Goal: Check status

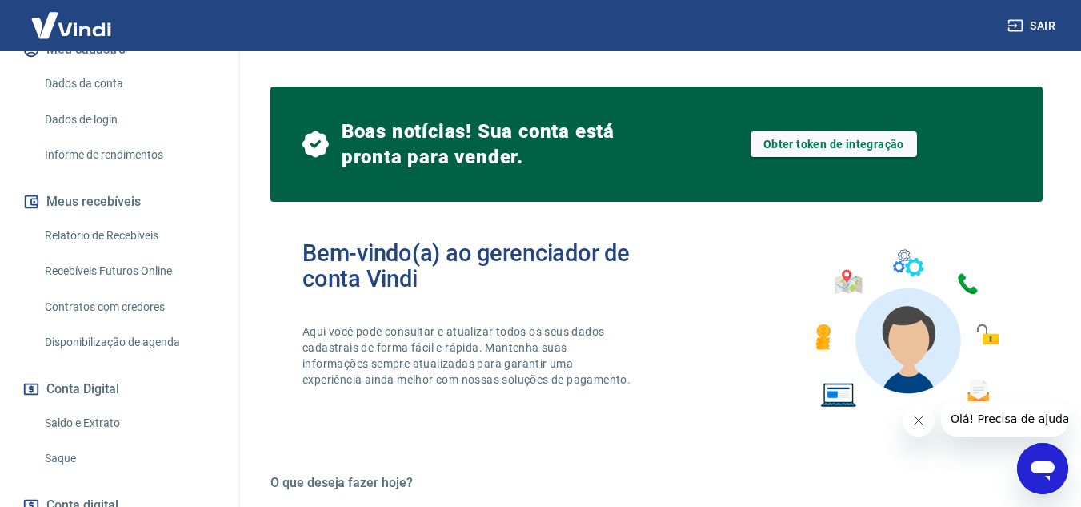
scroll to position [240, 0]
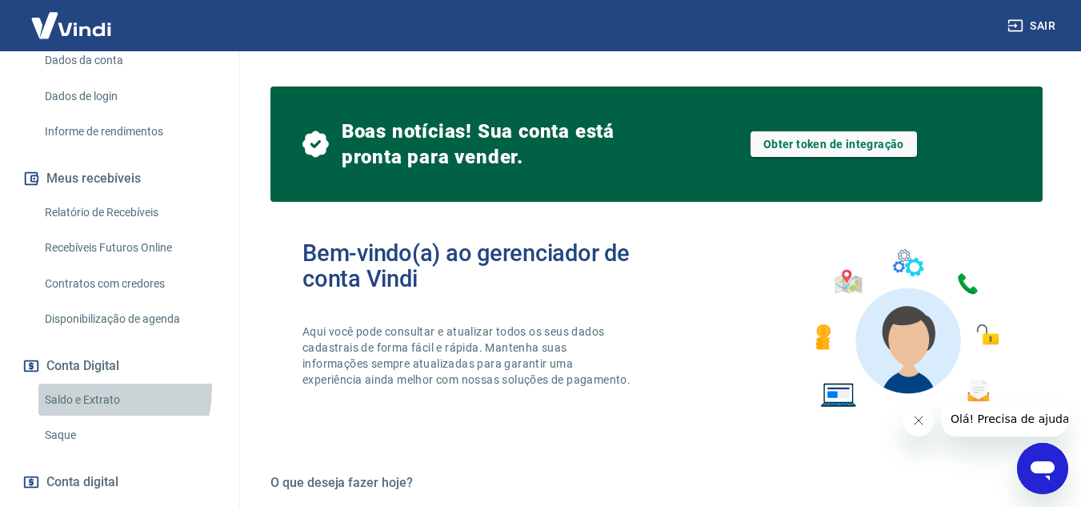
click at [96, 388] on link "Saldo e Extrato" at bounding box center [129, 399] width 182 height 33
